Goal: Task Accomplishment & Management: Manage account settings

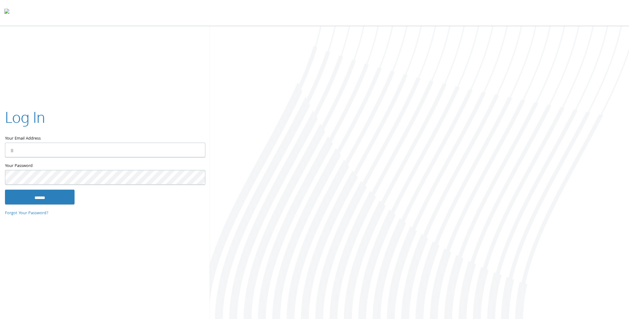
type input "**********"
click at [5, 189] on input "******" at bounding box center [40, 196] width 70 height 15
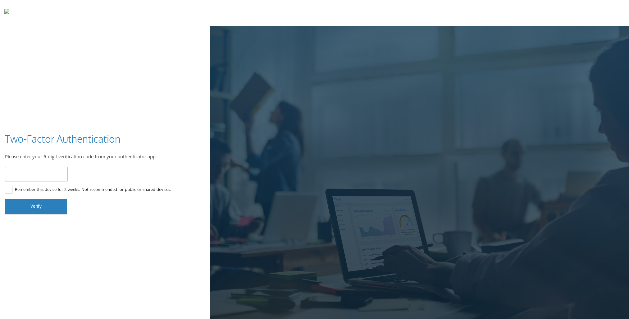
click at [38, 176] on input "number" at bounding box center [36, 173] width 63 height 15
type input "******"
